Goal: Book appointment/travel/reservation

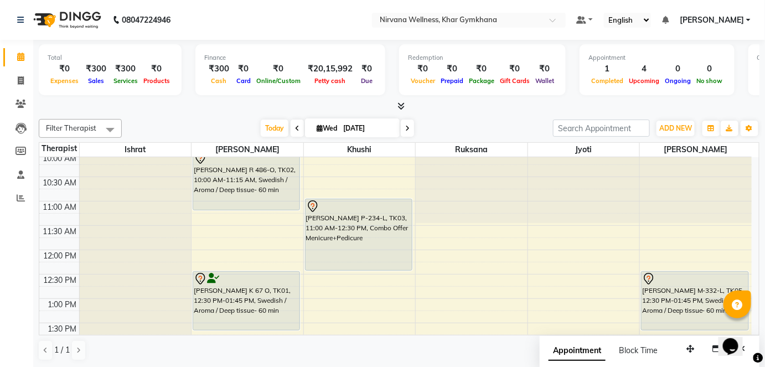
scroll to position [302, 0]
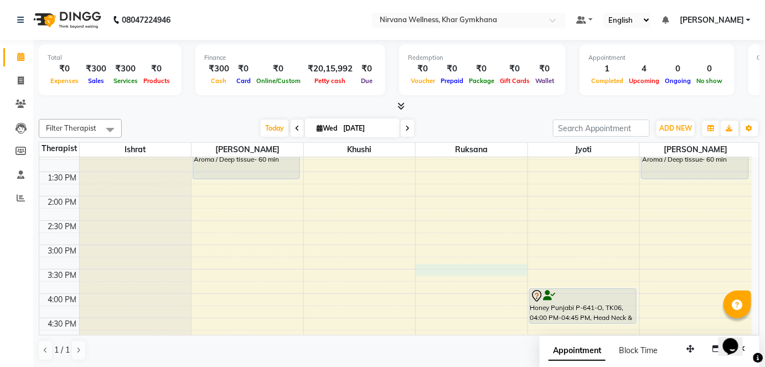
click at [481, 273] on div "7:00 AM 7:30 AM 8:00 AM 8:30 AM 9:00 AM 9:30 AM 10:00 AM 10:30 AM 11:00 AM 11:3…" at bounding box center [395, 245] width 712 height 779
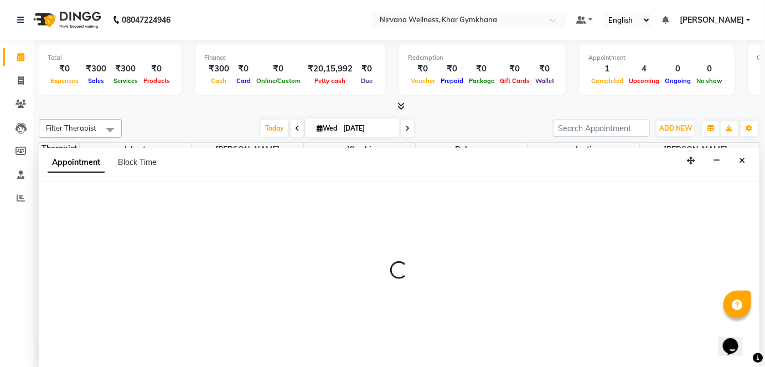
scroll to position [0, 0]
select select "72486"
select select "930"
select select "tentative"
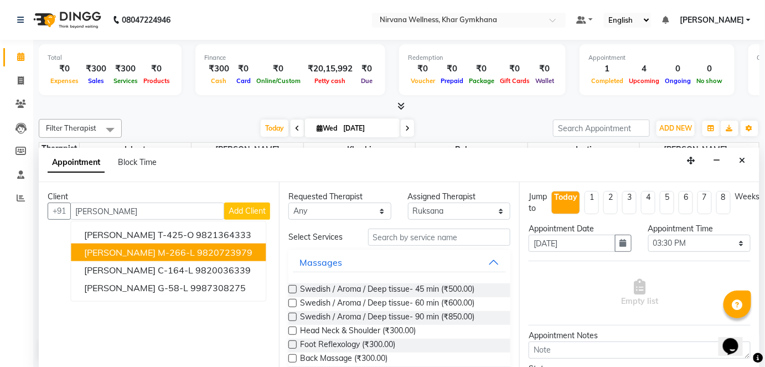
click at [197, 250] on ngb-highlight "9820723979" at bounding box center [224, 252] width 55 height 11
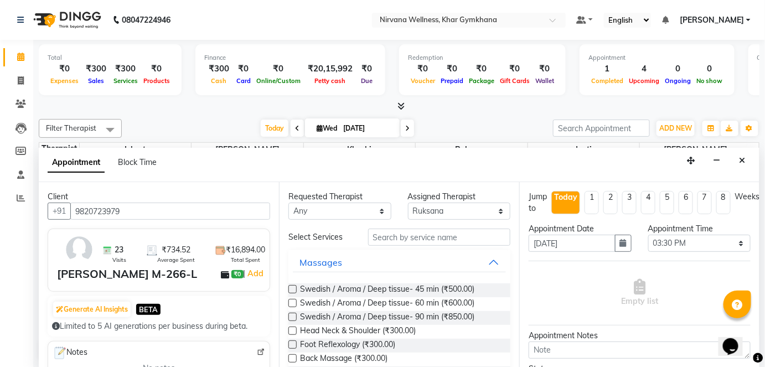
type input "9820723979"
click at [344, 209] on select "Any [PERSON_NAME] Jyoti [PERSON_NAME] [PERSON_NAME]" at bounding box center [339, 211] width 103 height 17
select select "72486"
click at [288, 203] on select "Any [PERSON_NAME] Jyoti [PERSON_NAME] [PERSON_NAME]" at bounding box center [339, 211] width 103 height 17
click at [381, 318] on span "Swedish / Aroma / Deep tissue- 90 min (₹850.00)" at bounding box center [387, 318] width 174 height 14
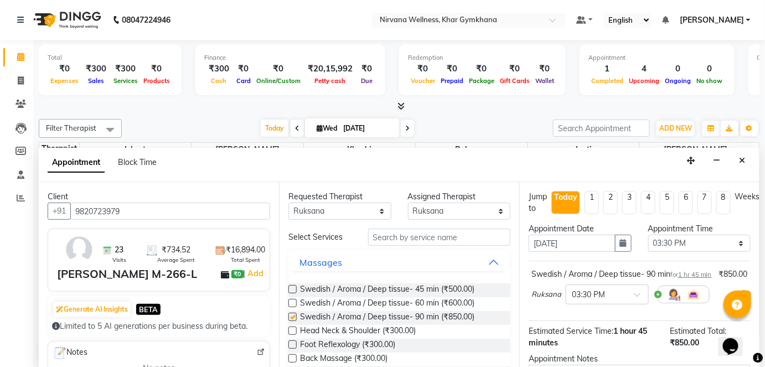
checkbox input "false"
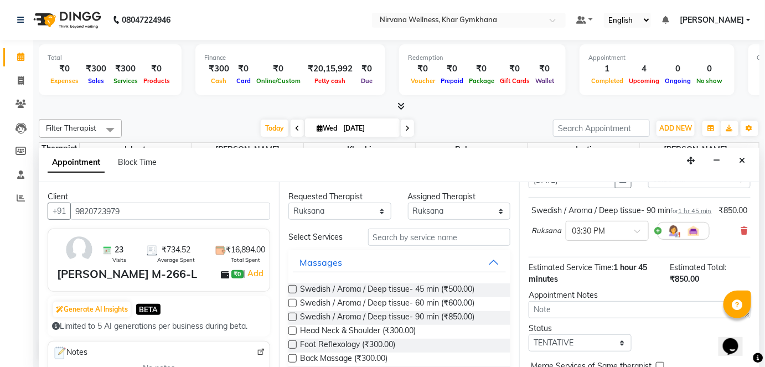
scroll to position [128, 0]
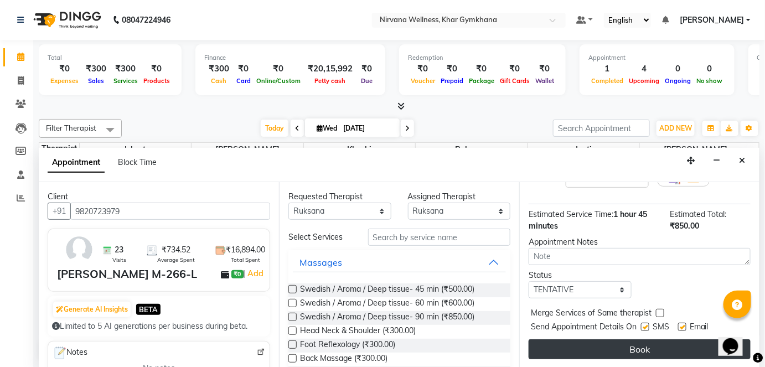
click at [670, 339] on button "Book" at bounding box center [640, 349] width 222 height 20
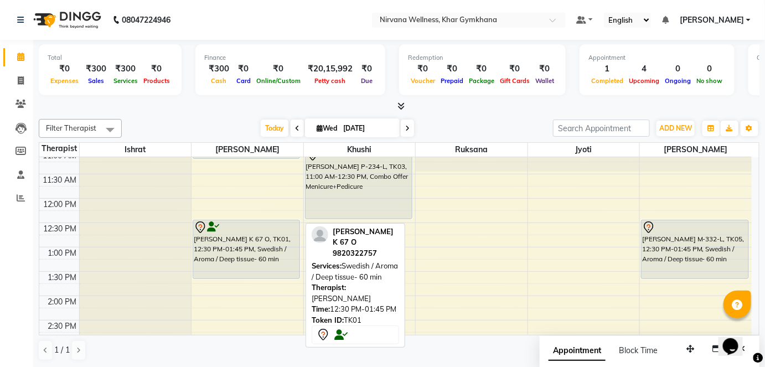
scroll to position [151, 0]
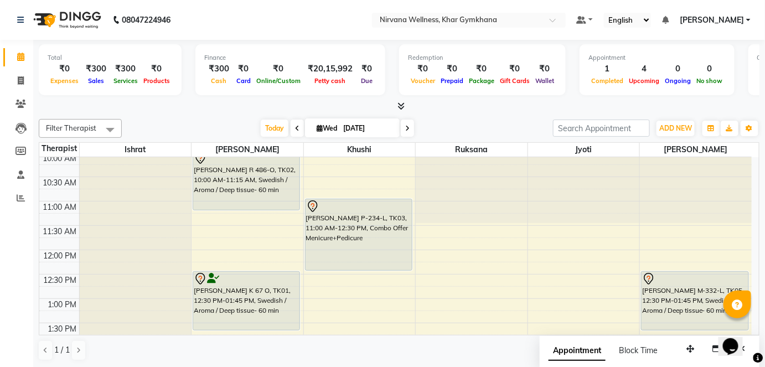
select select "68038"
select select "tentative"
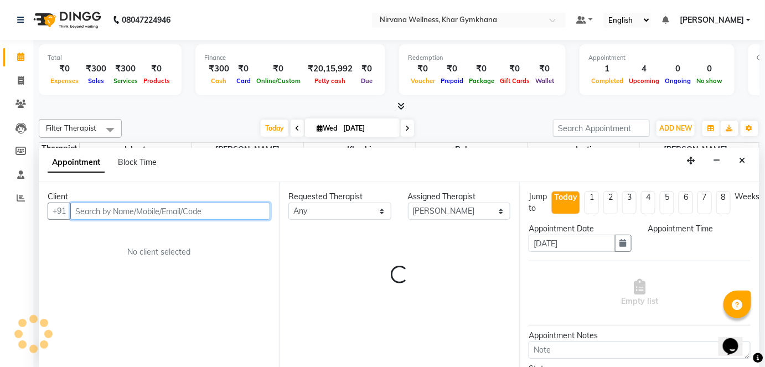
select select "675"
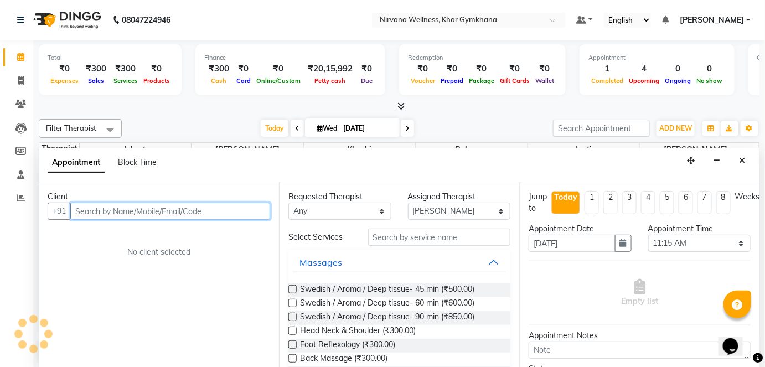
scroll to position [0, 0]
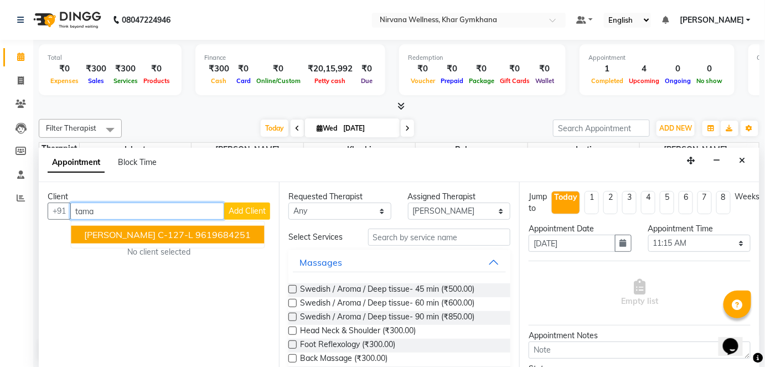
click at [199, 234] on ngb-highlight "9619684251" at bounding box center [222, 234] width 55 height 11
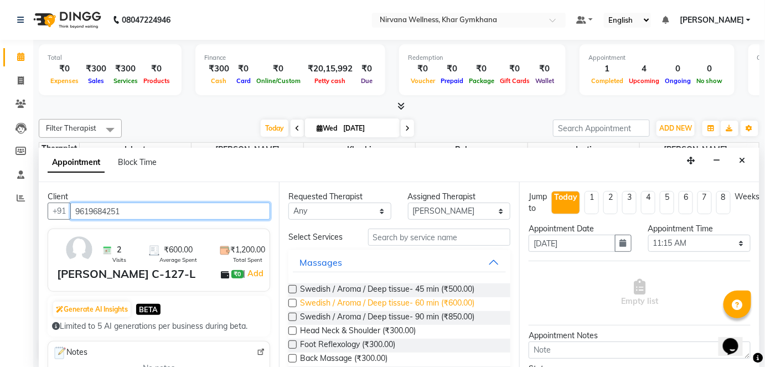
type input "9619684251"
click at [401, 303] on span "Swedish / Aroma / Deep tissue- 60 min (₹600.00)" at bounding box center [387, 304] width 174 height 14
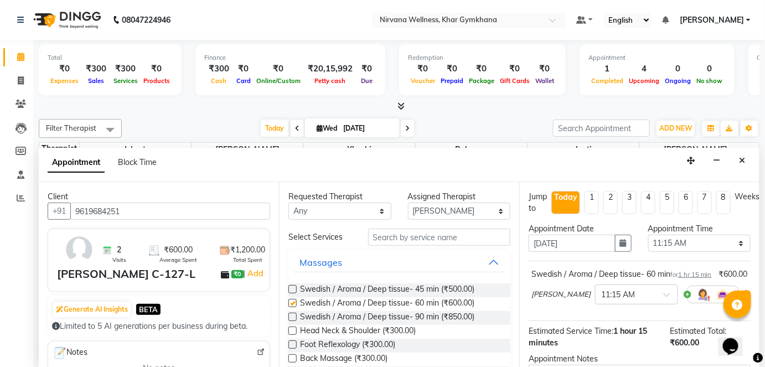
checkbox input "false"
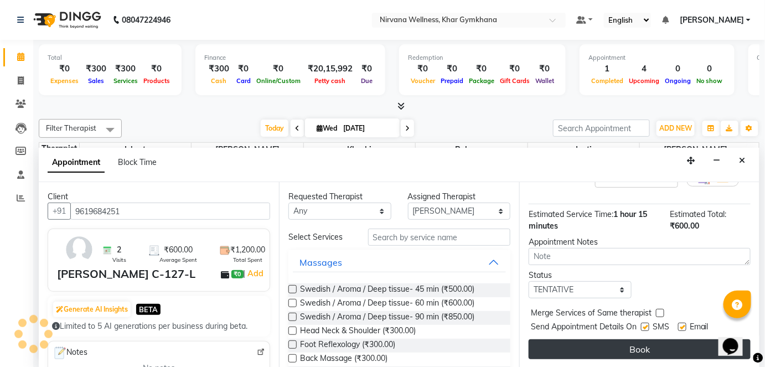
scroll to position [128, 0]
click at [570, 349] on button "Book" at bounding box center [640, 349] width 222 height 20
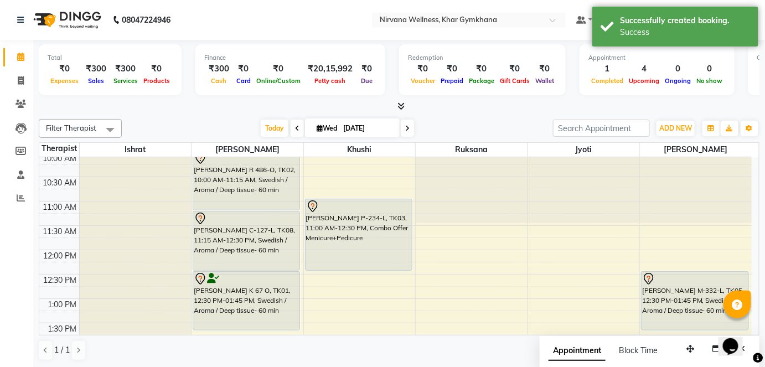
scroll to position [0, 0]
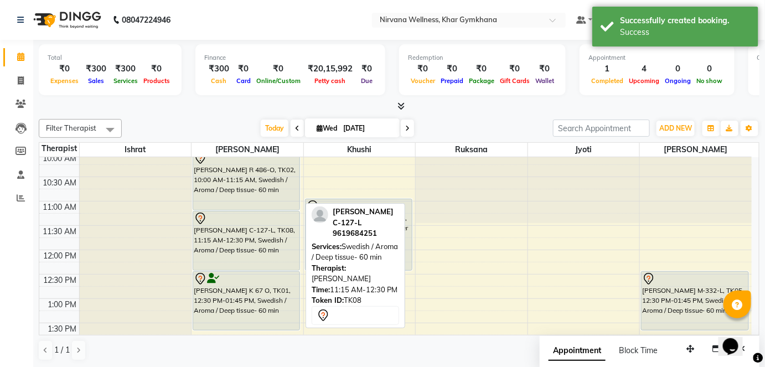
click at [257, 212] on div at bounding box center [246, 218] width 105 height 13
select select "7"
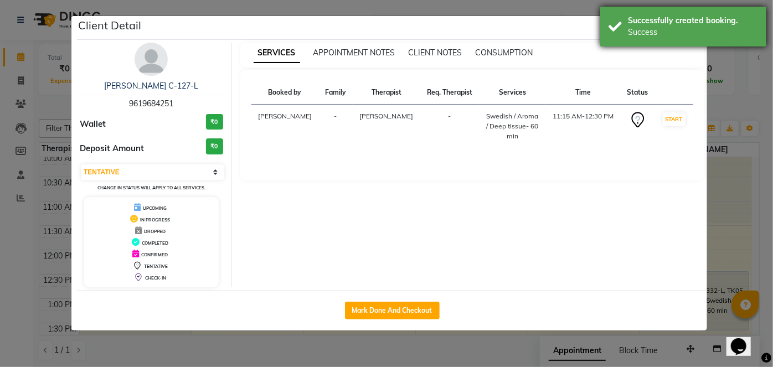
click at [700, 29] on div "Success" at bounding box center [693, 33] width 130 height 12
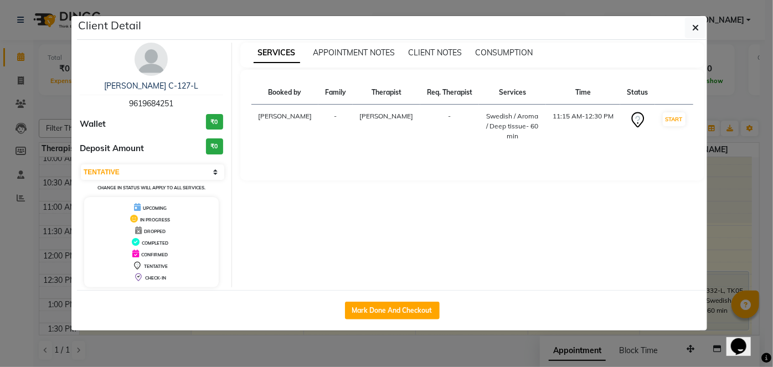
click at [698, 28] on icon "button" at bounding box center [695, 27] width 7 height 9
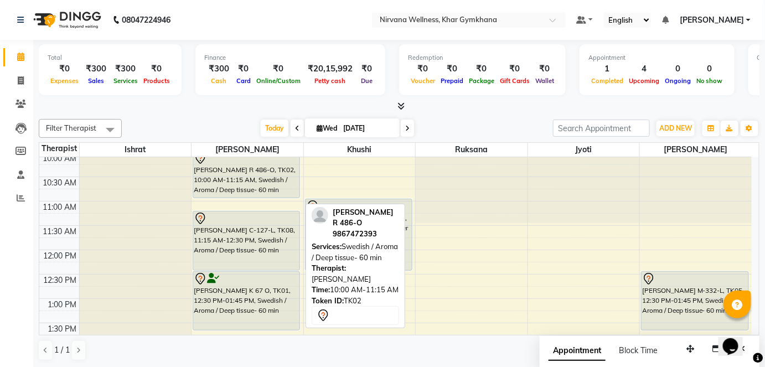
drag, startPoint x: 267, startPoint y: 207, endPoint x: 267, endPoint y: 196, distance: 10.5
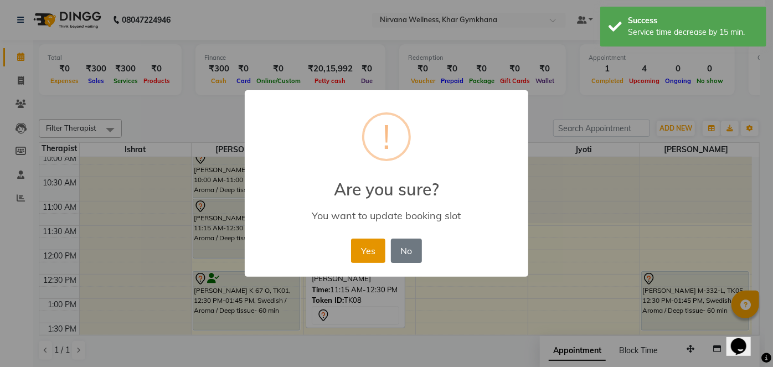
click at [360, 245] on button "Yes" at bounding box center [368, 251] width 34 height 24
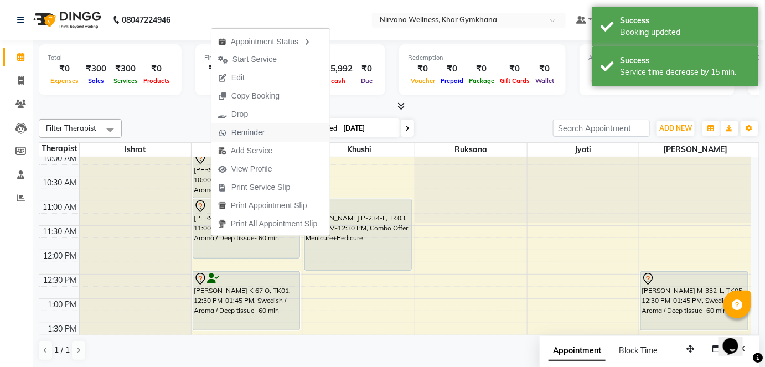
click at [272, 128] on button "Reminder" at bounding box center [270, 132] width 118 height 18
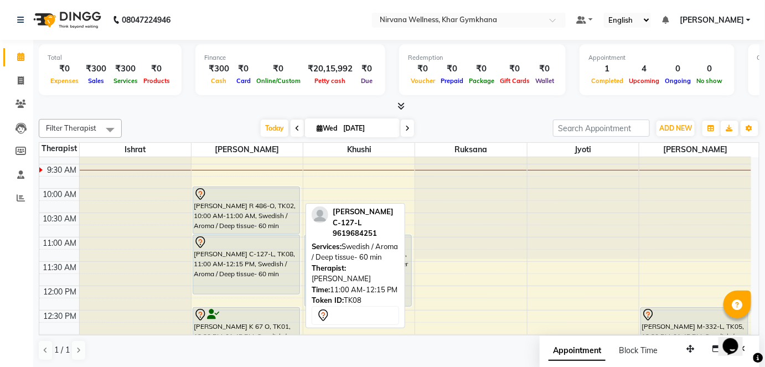
scroll to position [100, 0]
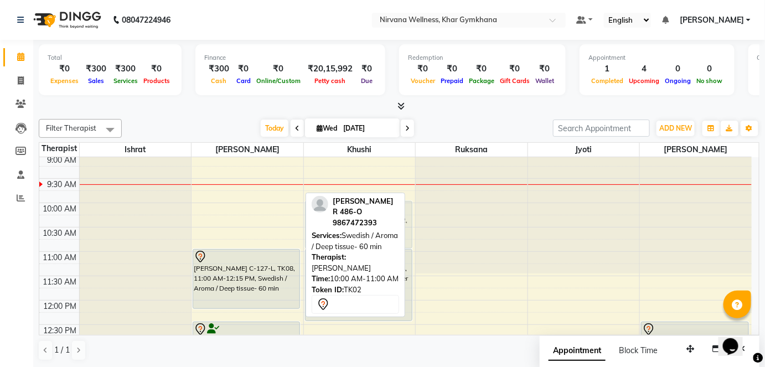
drag, startPoint x: 265, startPoint y: 223, endPoint x: 330, endPoint y: 223, distance: 65.9
click at [330, 223] on div "Filter Therapist Select All Ishrat Jyoti Khushi Nilofar Ruksana Suhani Today We…" at bounding box center [399, 240] width 721 height 251
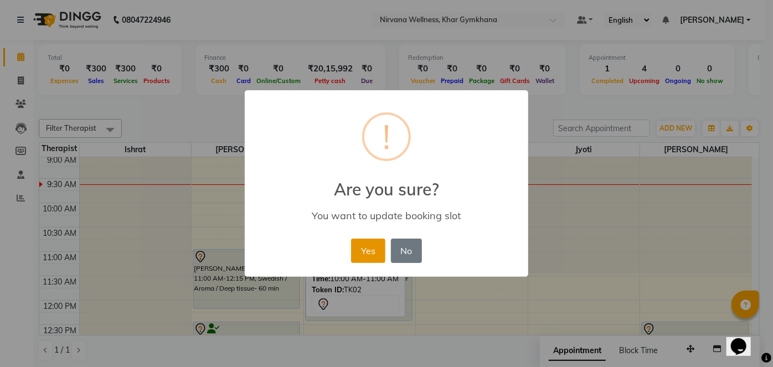
click at [371, 249] on button "Yes" at bounding box center [368, 251] width 34 height 24
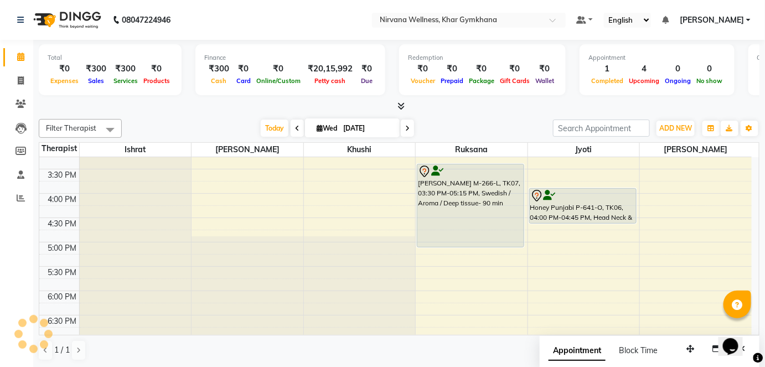
scroll to position [402, 0]
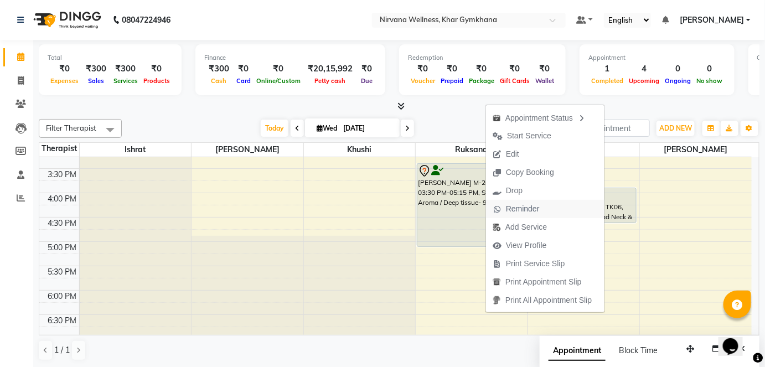
click at [529, 205] on span "Reminder" at bounding box center [523, 209] width 34 height 12
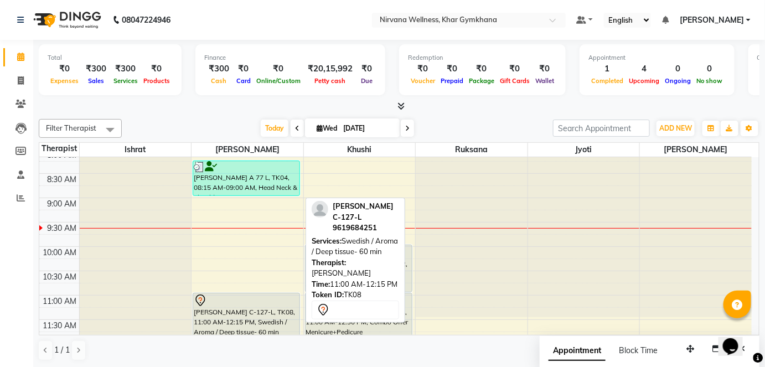
scroll to position [50, 0]
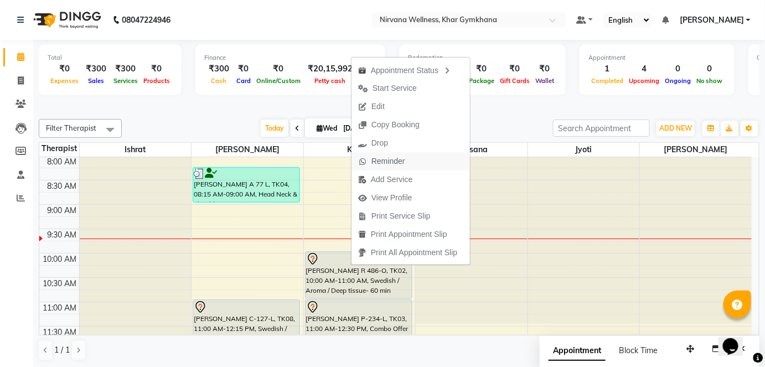
click at [391, 156] on span "Reminder" at bounding box center [388, 162] width 34 height 12
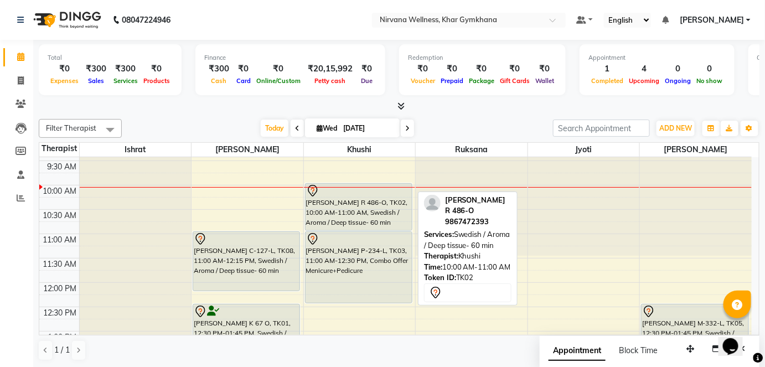
scroll to position [100, 0]
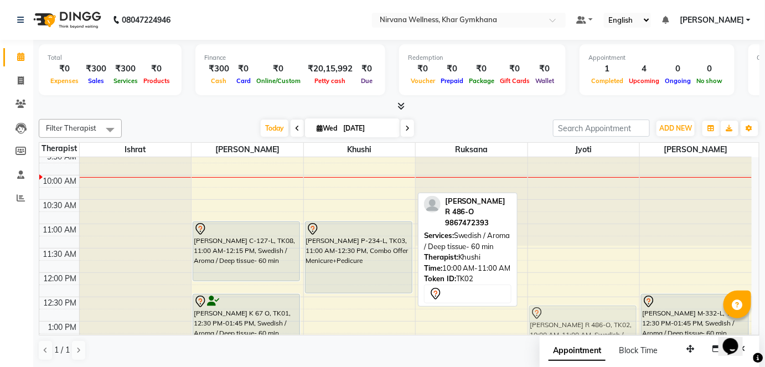
drag, startPoint x: 358, startPoint y: 218, endPoint x: 534, endPoint y: 320, distance: 203.6
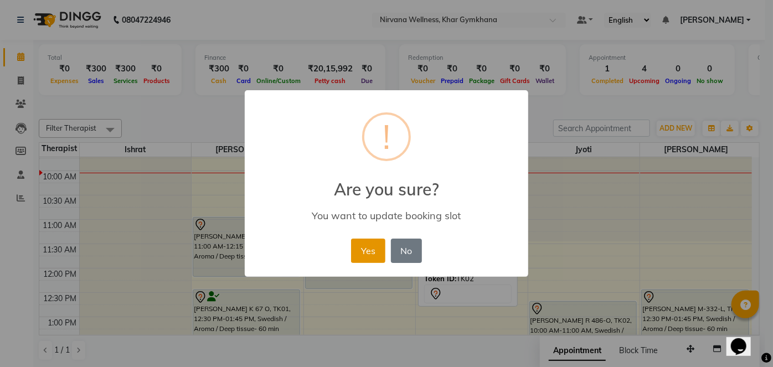
click at [375, 254] on button "Yes" at bounding box center [368, 251] width 34 height 24
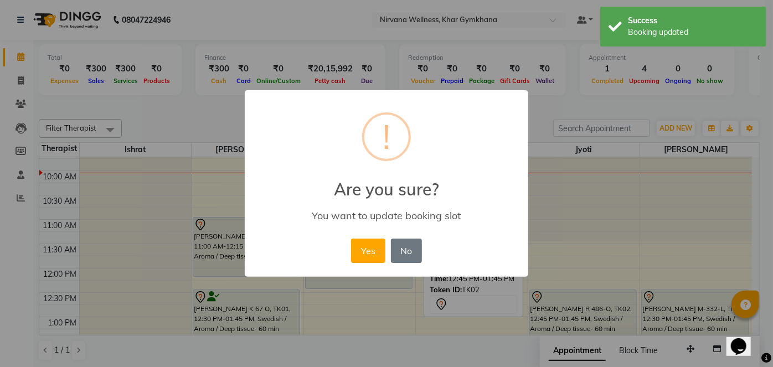
drag, startPoint x: 366, startPoint y: 251, endPoint x: 369, endPoint y: 258, distance: 7.2
click at [366, 251] on button "Yes" at bounding box center [368, 251] width 34 height 24
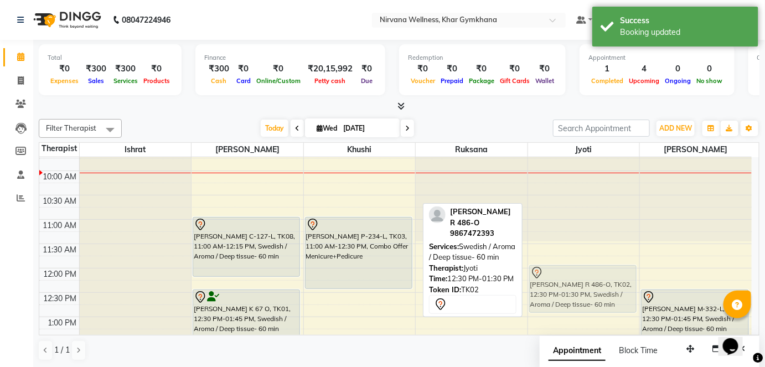
drag, startPoint x: 558, startPoint y: 314, endPoint x: 555, endPoint y: 293, distance: 21.3
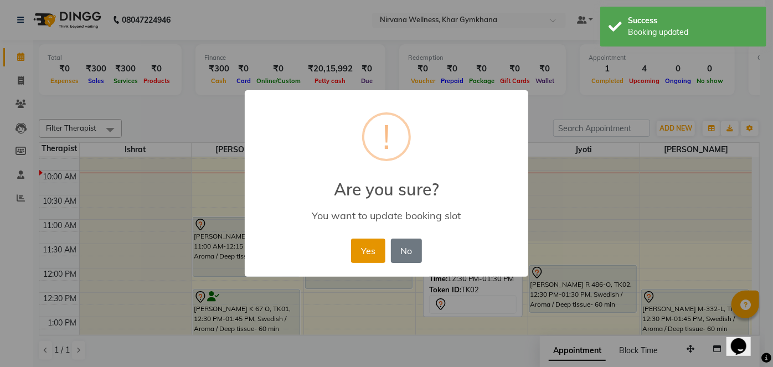
click at [366, 250] on button "Yes" at bounding box center [368, 251] width 34 height 24
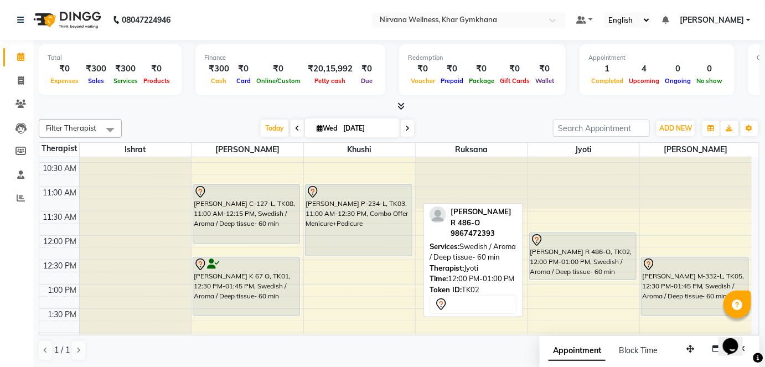
scroll to position [183, 0]
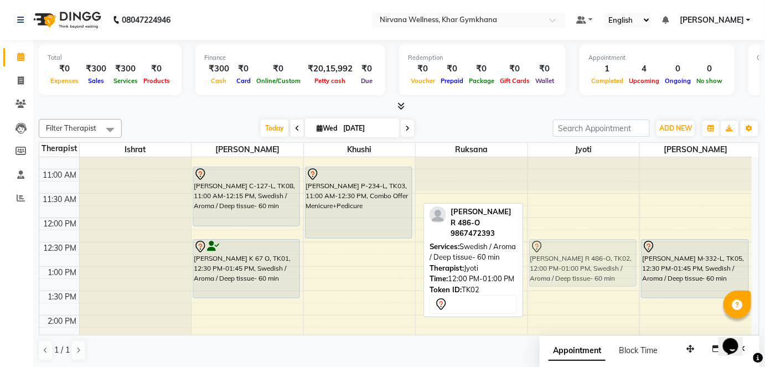
drag, startPoint x: 559, startPoint y: 235, endPoint x: 551, endPoint y: 263, distance: 29.3
click at [551, 263] on div "Nidhi Randery R 486-O, TK02, 12:00 PM-01:00 PM, Swedish / Aroma / Deep tissue- …" at bounding box center [584, 364] width 112 height 779
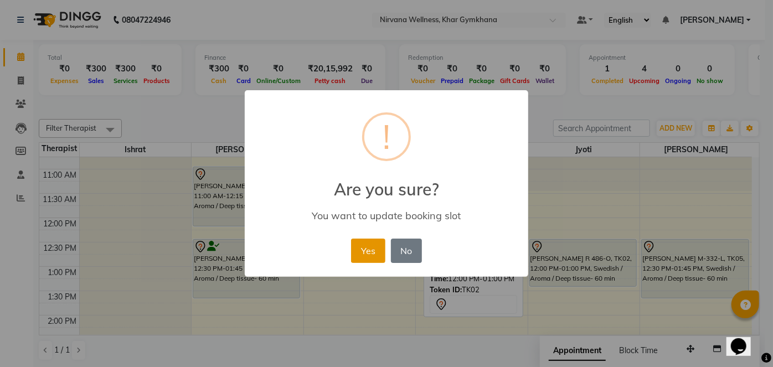
click at [368, 250] on button "Yes" at bounding box center [368, 251] width 34 height 24
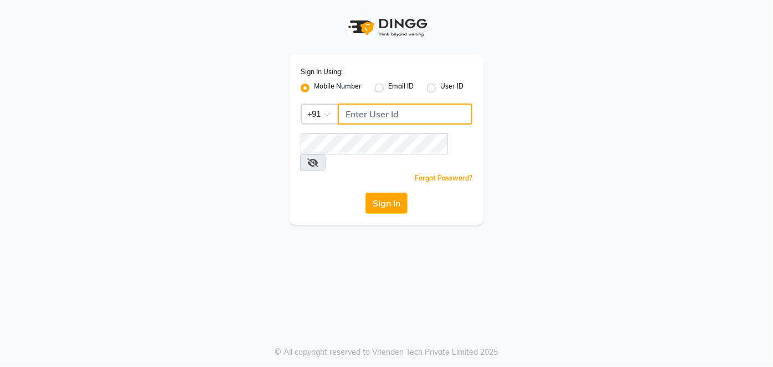
click at [358, 111] on input "Username" at bounding box center [405, 113] width 134 height 21
type input "8850460529"
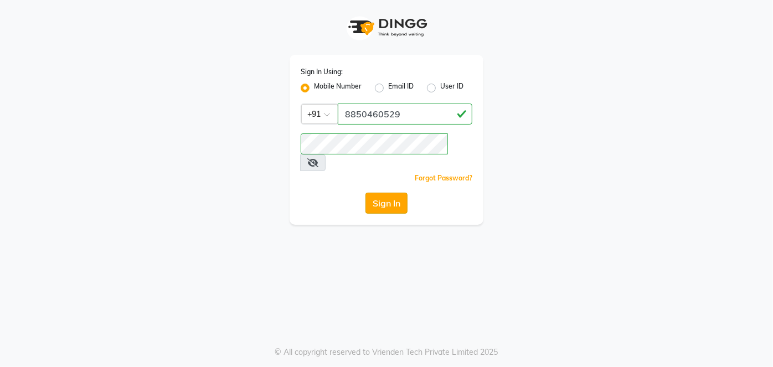
click at [383, 195] on button "Sign In" at bounding box center [386, 203] width 42 height 21
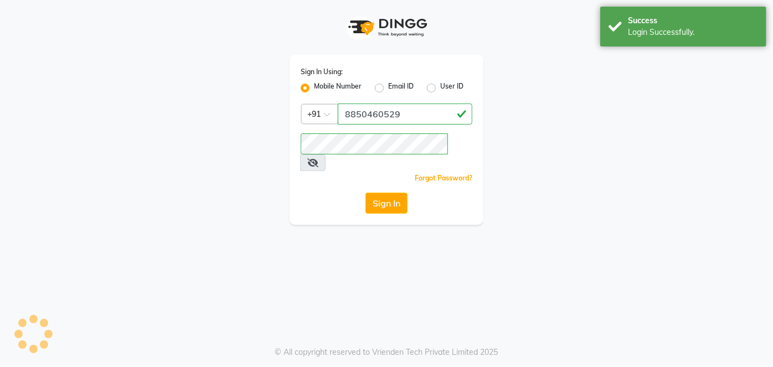
click at [383, 194] on button "Sign In" at bounding box center [386, 203] width 42 height 21
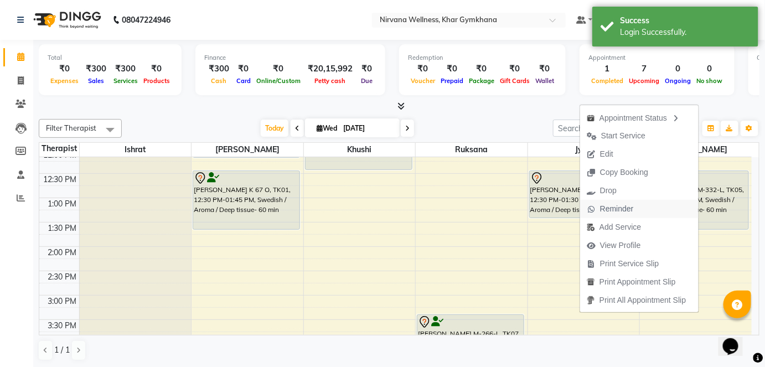
click at [619, 214] on span "Reminder" at bounding box center [617, 209] width 34 height 12
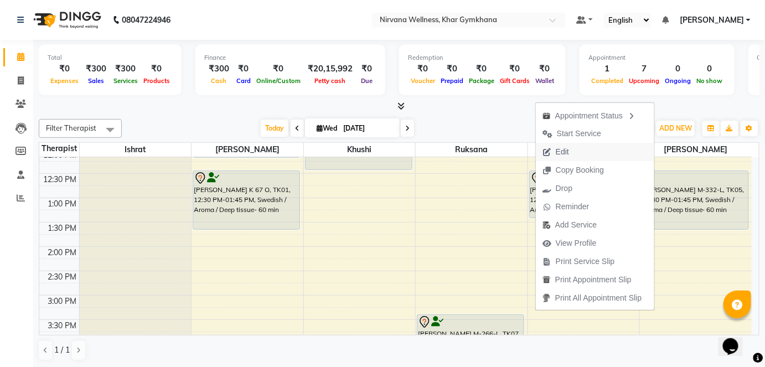
click at [567, 151] on span "Edit" at bounding box center [562, 152] width 13 height 12
select select "tentative"
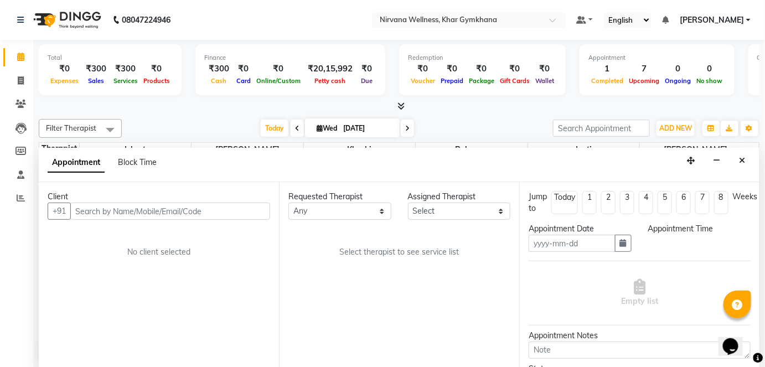
type input "[DATE]"
select select "78895"
select select "750"
select select "3392"
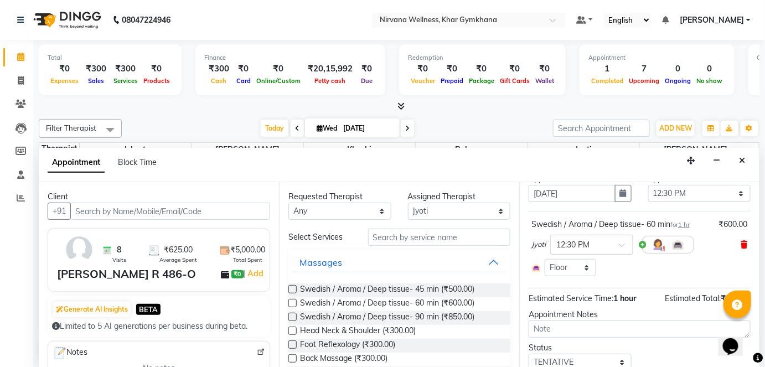
click at [741, 246] on icon at bounding box center [744, 245] width 7 height 8
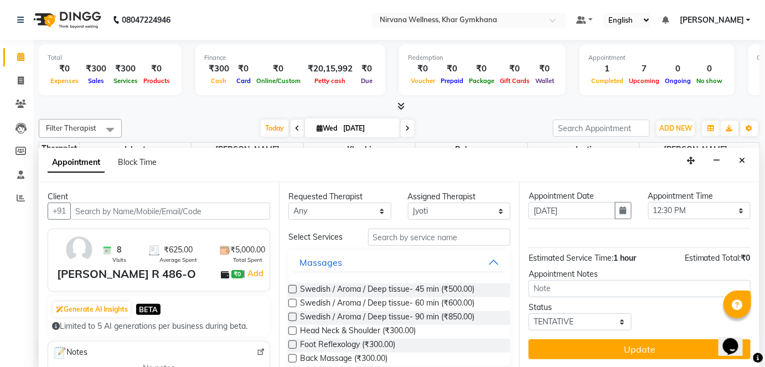
scroll to position [32, 0]
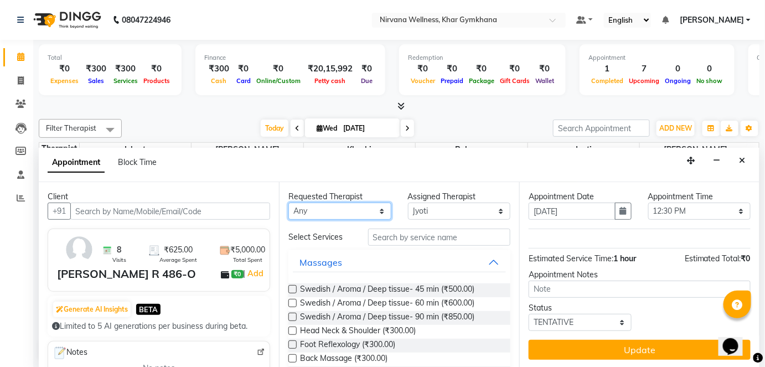
click at [372, 203] on select "Any [PERSON_NAME] Jyoti [PERSON_NAME] [PERSON_NAME]" at bounding box center [339, 211] width 103 height 17
select select "78895"
click at [288, 203] on select "Any [PERSON_NAME] Jyoti [PERSON_NAME] [PERSON_NAME]" at bounding box center [339, 211] width 103 height 17
drag, startPoint x: 415, startPoint y: 301, endPoint x: 575, endPoint y: 298, distance: 160.0
click at [416, 301] on span "Swedish / Aroma / Deep tissue- 60 min (₹600.00)" at bounding box center [387, 304] width 174 height 14
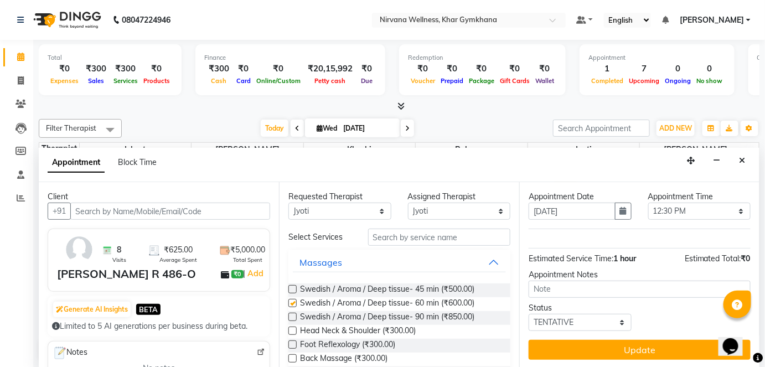
scroll to position [50, 0]
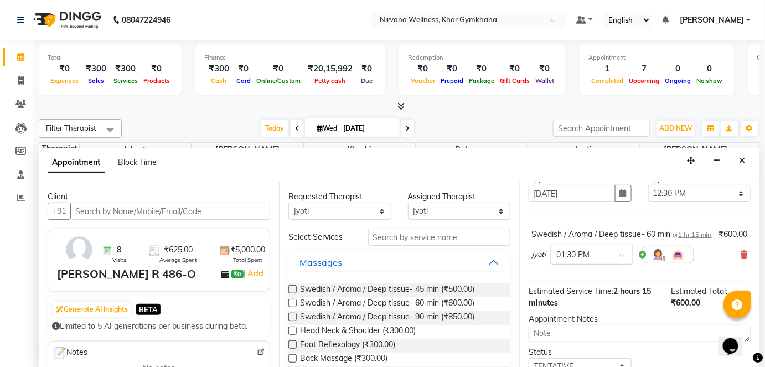
checkbox input "false"
click at [602, 265] on div "× 01:30 PM" at bounding box center [591, 255] width 83 height 20
click at [578, 301] on div "12:30 PM" at bounding box center [592, 298] width 82 height 20
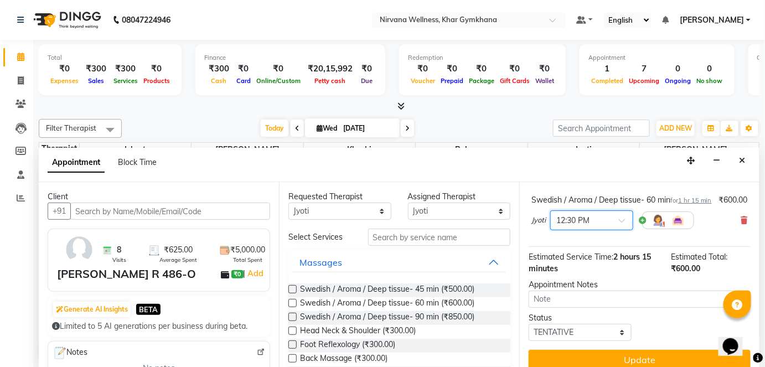
scroll to position [106, 0]
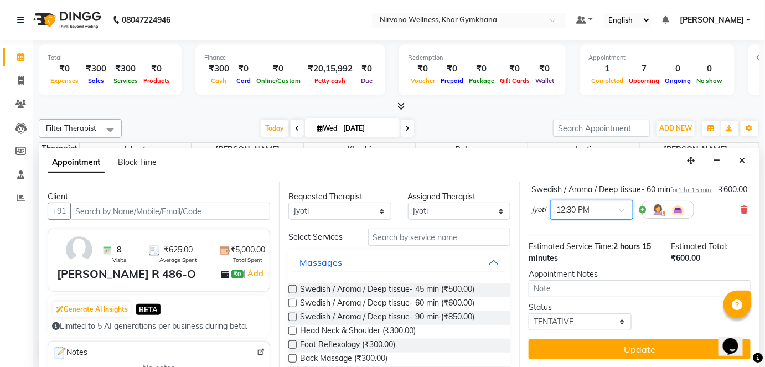
click at [578, 329] on div "Jump to [DATE] 1 2 3 4 5 6 7 8 Weeks Appointment Date [DATE] Appointment Time S…" at bounding box center [639, 275] width 240 height 186
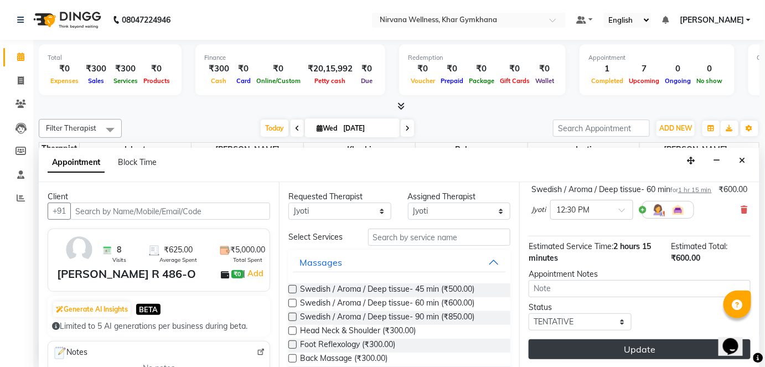
click at [580, 343] on button "Update" at bounding box center [640, 349] width 222 height 20
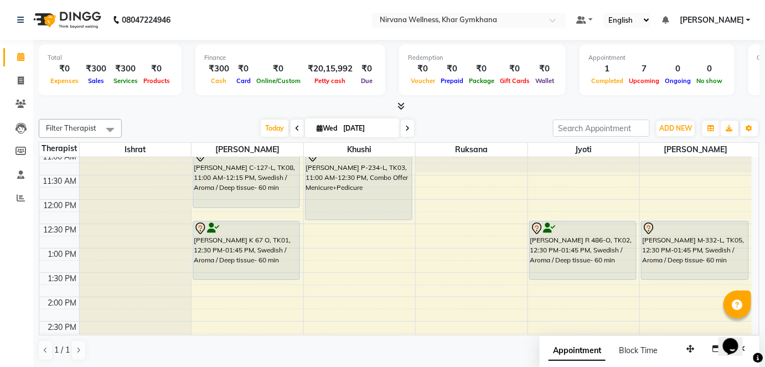
scroll to position [151, 0]
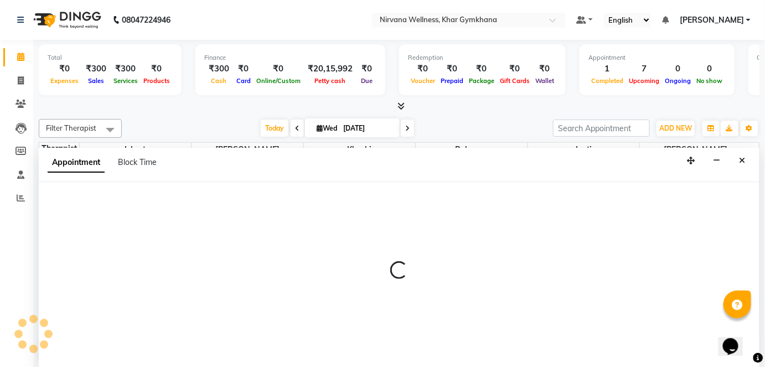
select select "78895"
select select "690"
select select "tentative"
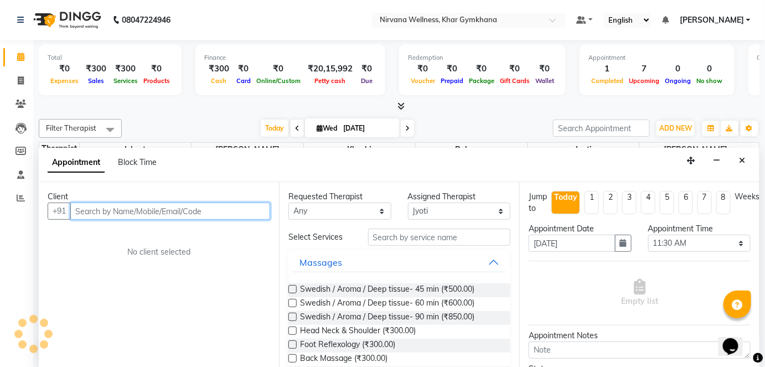
scroll to position [0, 0]
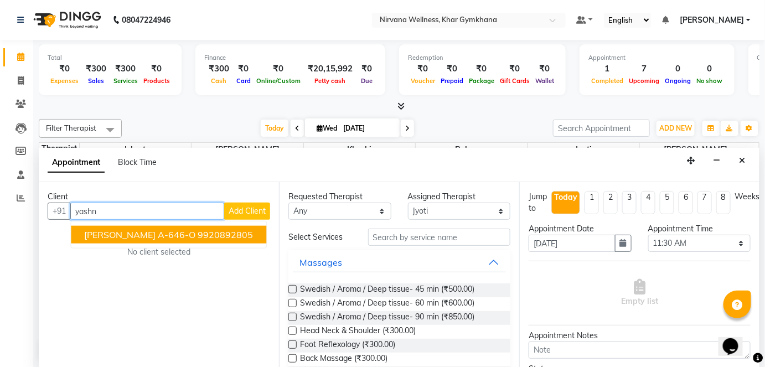
click at [216, 231] on button "[PERSON_NAME] A-646-O 9920892805" at bounding box center [168, 235] width 195 height 18
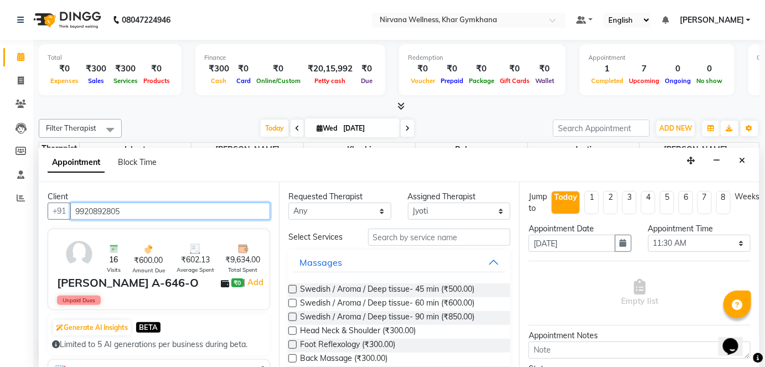
type input "9920892805"
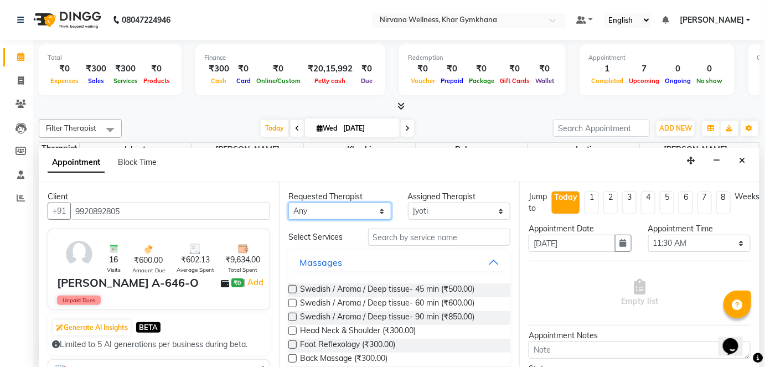
click at [335, 208] on select "Any [PERSON_NAME] Jyoti [PERSON_NAME] [PERSON_NAME]" at bounding box center [339, 211] width 103 height 17
select select "78895"
click at [288, 203] on select "Any [PERSON_NAME] Jyoti [PERSON_NAME] [PERSON_NAME]" at bounding box center [339, 211] width 103 height 17
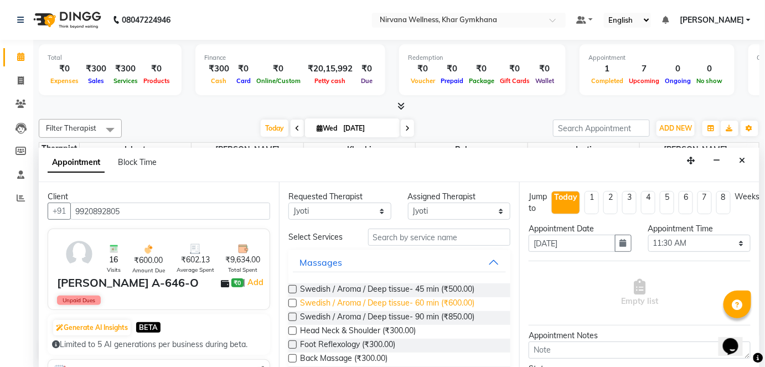
click at [387, 303] on span "Swedish / Aroma / Deep tissue- 60 min (₹600.00)" at bounding box center [387, 304] width 174 height 14
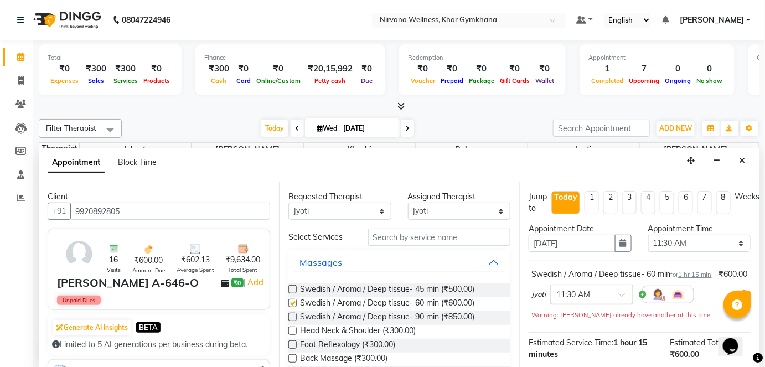
checkbox input "false"
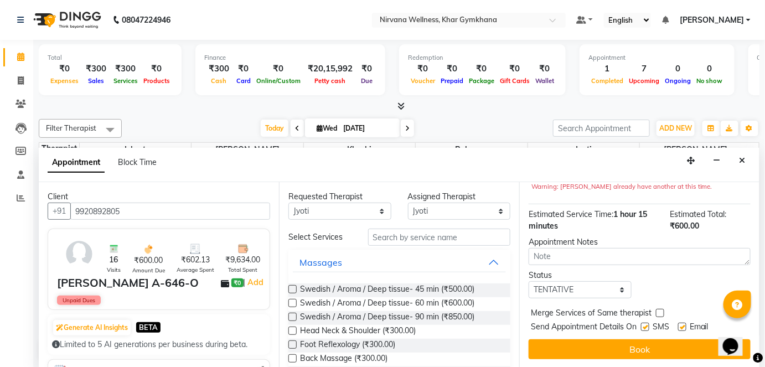
click at [574, 361] on div "Jump to [DATE] 1 2 3 4 5 6 7 8 Weeks Appointment Date [DATE] Appointment Time S…" at bounding box center [639, 275] width 240 height 186
click at [575, 347] on button "Book" at bounding box center [640, 349] width 222 height 20
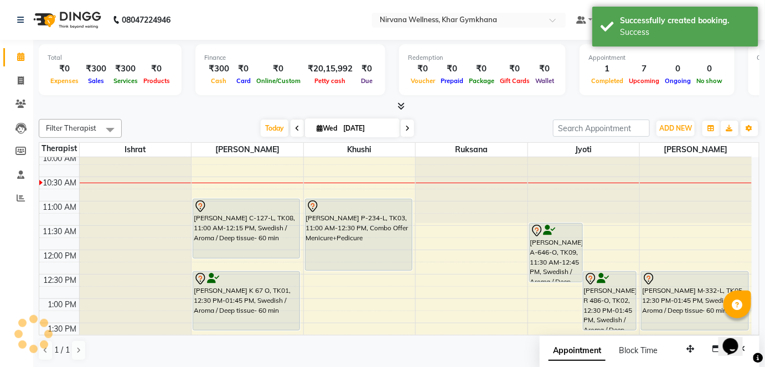
scroll to position [0, 0]
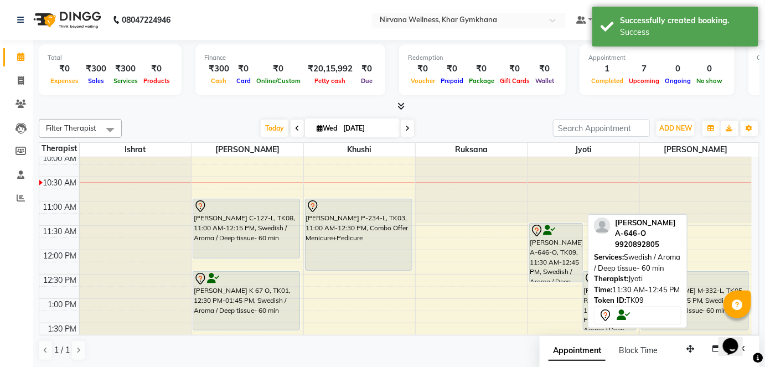
click at [547, 275] on div "[PERSON_NAME] A-646-O, TK09, 11:30 AM-12:45 PM, Swedish / Aroma / Deep tissue- …" at bounding box center [556, 253] width 53 height 58
select select "7"
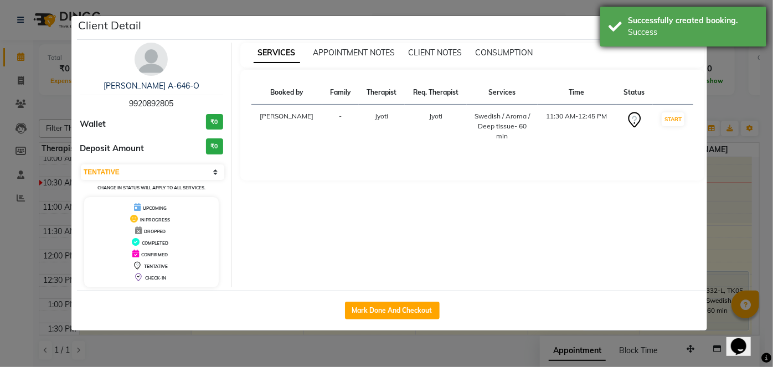
click at [676, 12] on div "Successfully created booking. Success" at bounding box center [683, 27] width 166 height 40
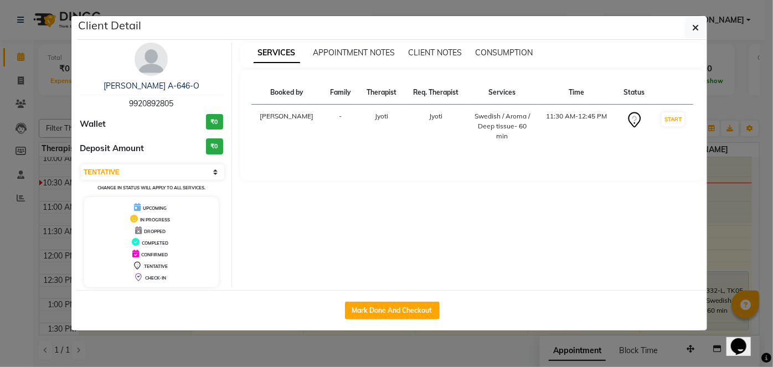
drag, startPoint x: 691, startPoint y: 20, endPoint x: 691, endPoint y: 53, distance: 33.2
click at [691, 20] on button "button" at bounding box center [695, 27] width 21 height 21
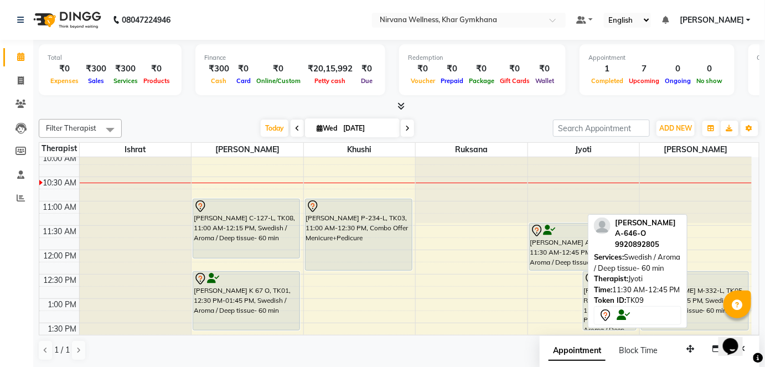
drag, startPoint x: 561, startPoint y: 280, endPoint x: 565, endPoint y: 266, distance: 14.0
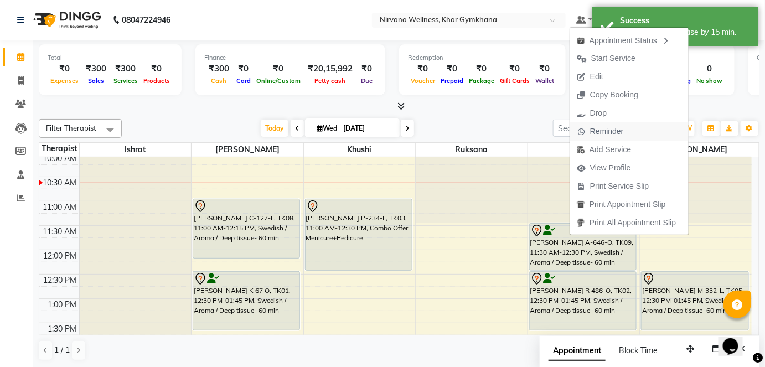
click at [601, 134] on span "Reminder" at bounding box center [607, 132] width 34 height 12
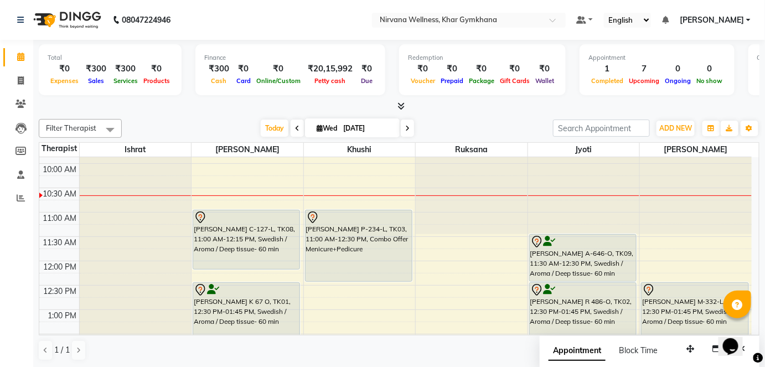
scroll to position [201, 0]
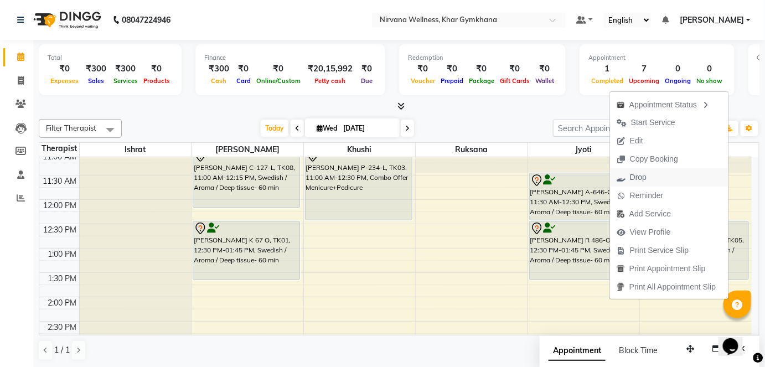
click at [641, 170] on span "Drop" at bounding box center [631, 177] width 43 height 18
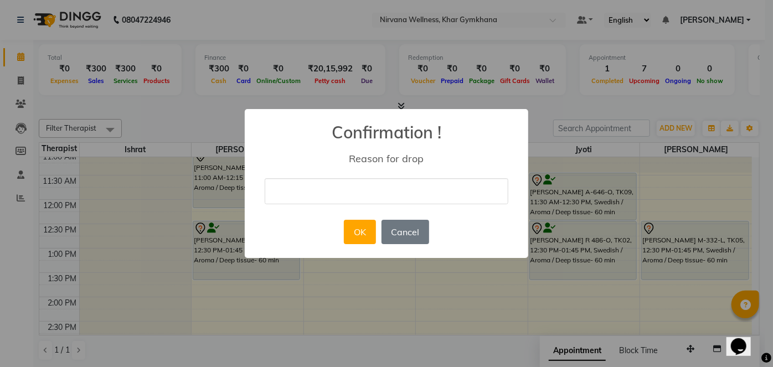
click at [443, 199] on input "text" at bounding box center [387, 191] width 244 height 26
type input "BY MEMBER"
click at [363, 230] on button "OK" at bounding box center [360, 232] width 32 height 24
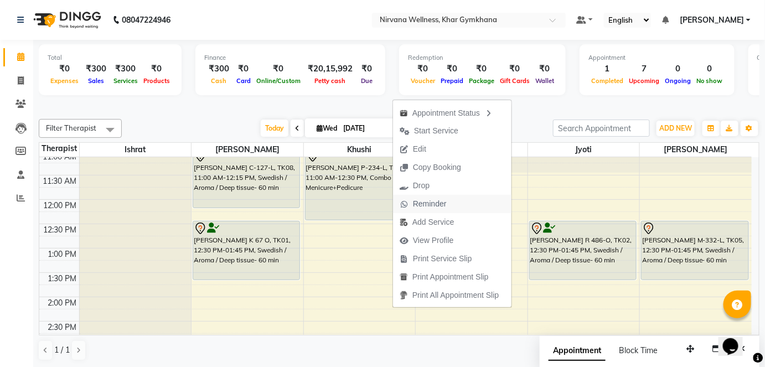
click at [421, 201] on span "Reminder" at bounding box center [430, 204] width 34 height 12
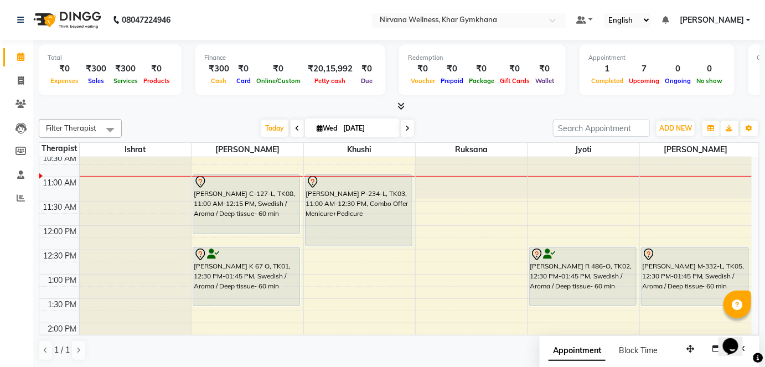
scroll to position [151, 0]
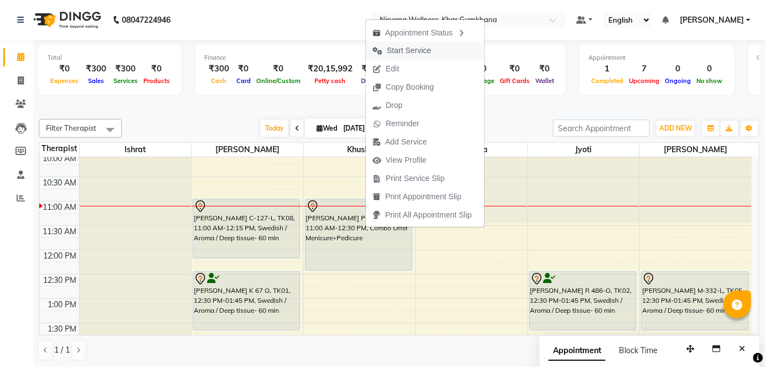
click at [416, 44] on span "Start Service" at bounding box center [402, 51] width 72 height 18
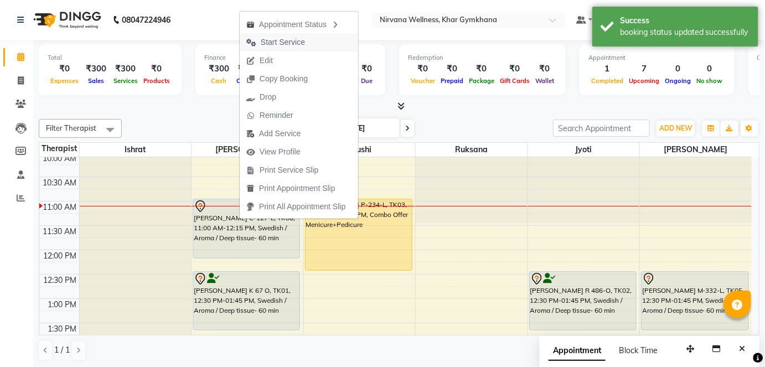
click at [297, 44] on span "Start Service" at bounding box center [283, 43] width 44 height 12
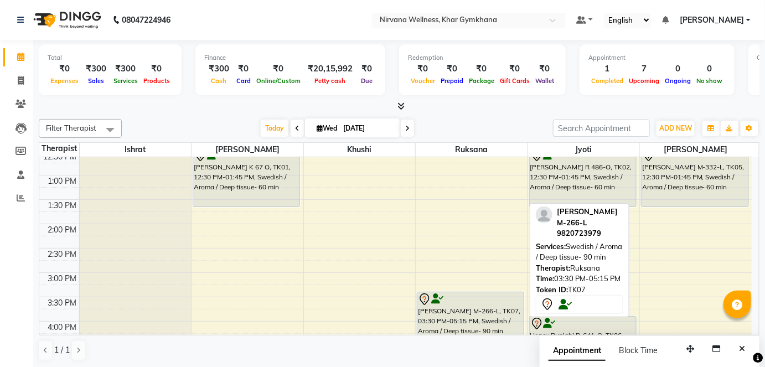
scroll to position [251, 0]
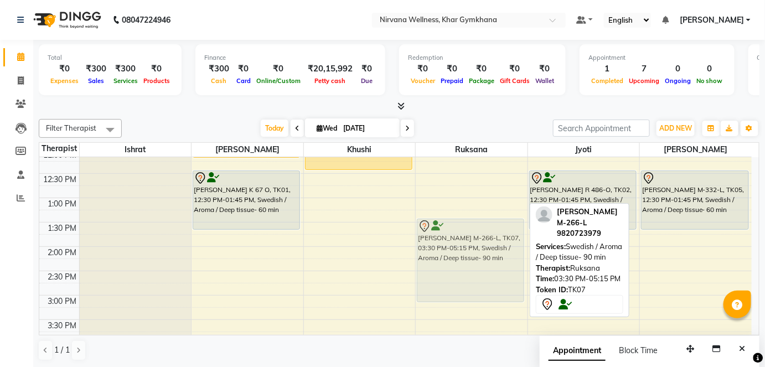
drag, startPoint x: 459, startPoint y: 327, endPoint x: 476, endPoint y: 236, distance: 91.8
click at [476, 236] on div "[PERSON_NAME] M-266-L, TK07, 03:30 PM-05:15 PM, Swedish / Aroma / Deep tissue- …" at bounding box center [472, 295] width 112 height 779
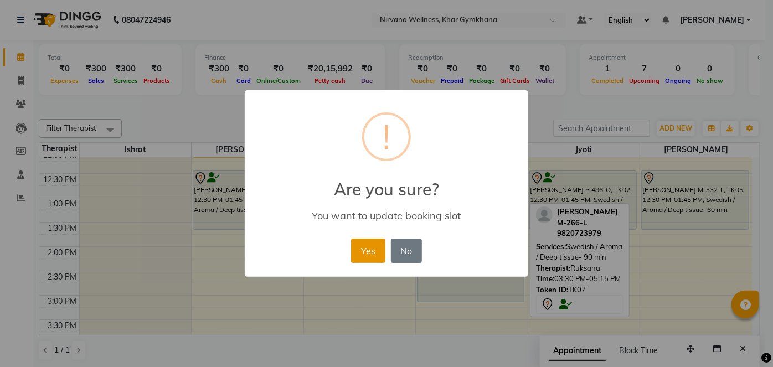
click at [370, 240] on button "Yes" at bounding box center [368, 251] width 34 height 24
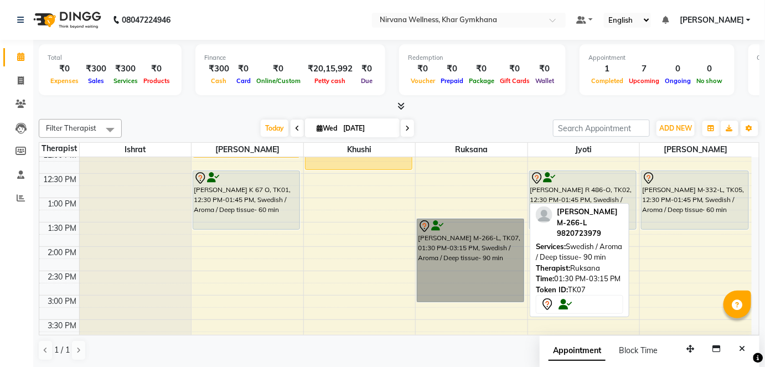
drag, startPoint x: 444, startPoint y: 294, endPoint x: 435, endPoint y: 325, distance: 32.4
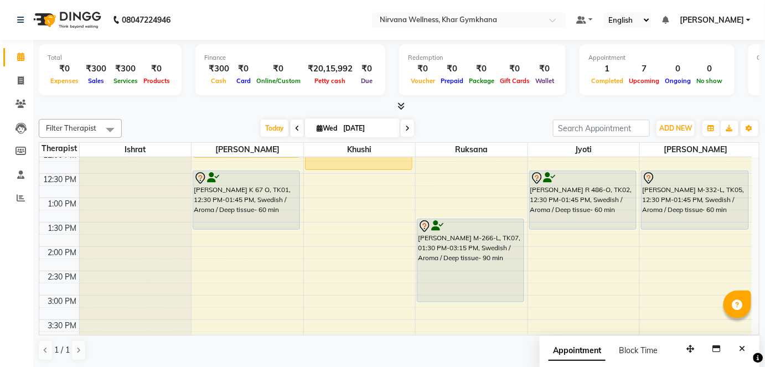
drag, startPoint x: 435, startPoint y: 325, endPoint x: 381, endPoint y: 104, distance: 227.9
click at [381, 104] on div at bounding box center [399, 107] width 721 height 12
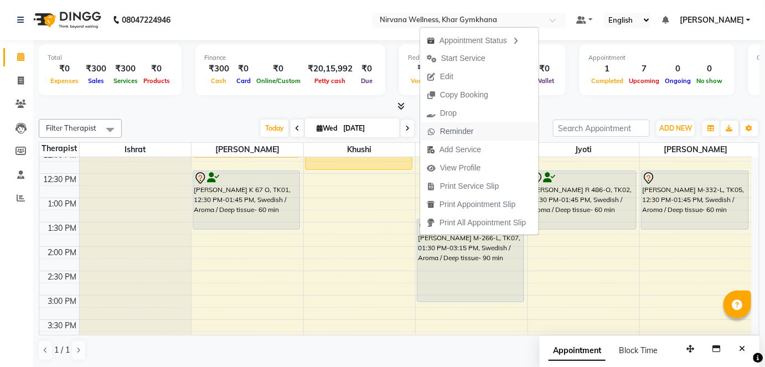
click at [475, 127] on span "Reminder" at bounding box center [450, 131] width 60 height 18
